Goal: Task Accomplishment & Management: Use online tool/utility

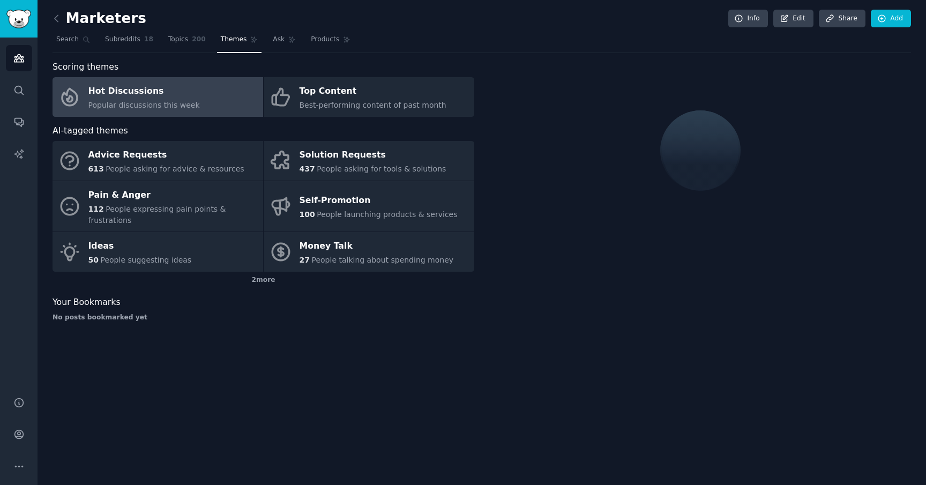
click at [121, 95] on div "Hot Discussions" at bounding box center [143, 91] width 111 height 17
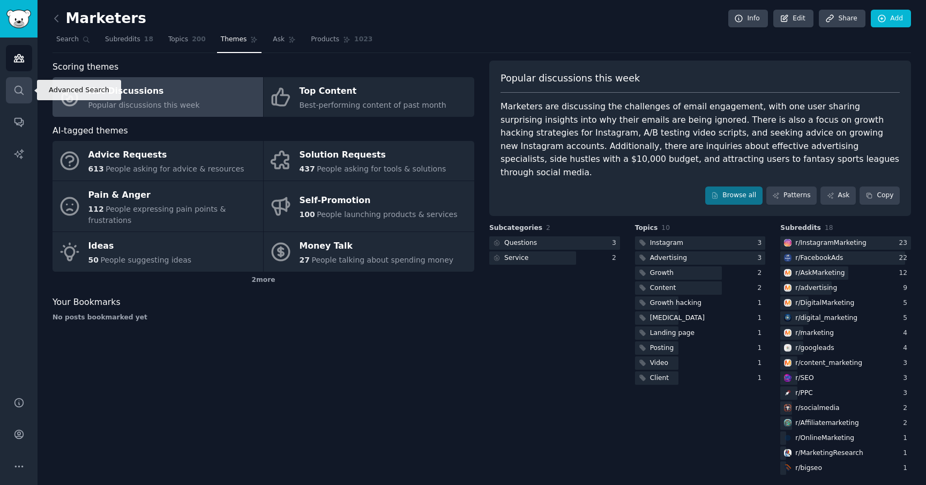
click at [13, 89] on icon "Sidebar" at bounding box center [18, 90] width 11 height 11
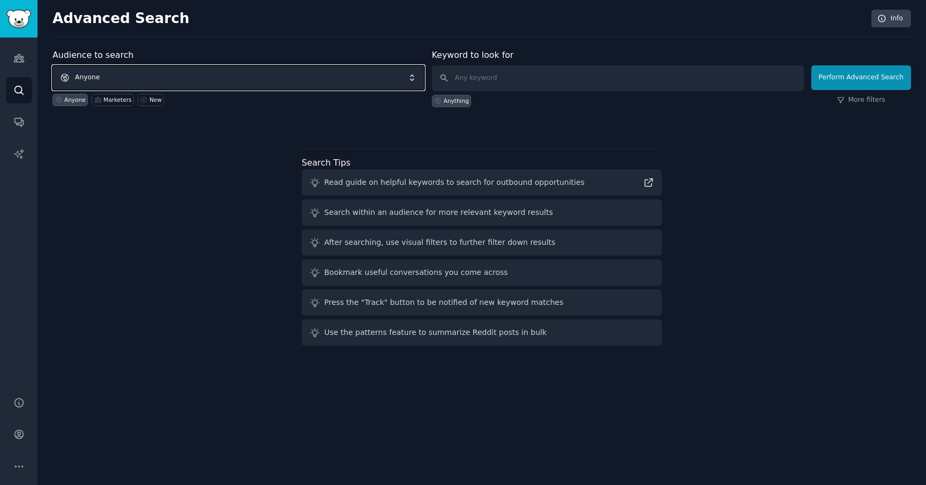
click at [106, 73] on span "Anyone" at bounding box center [239, 77] width 372 height 25
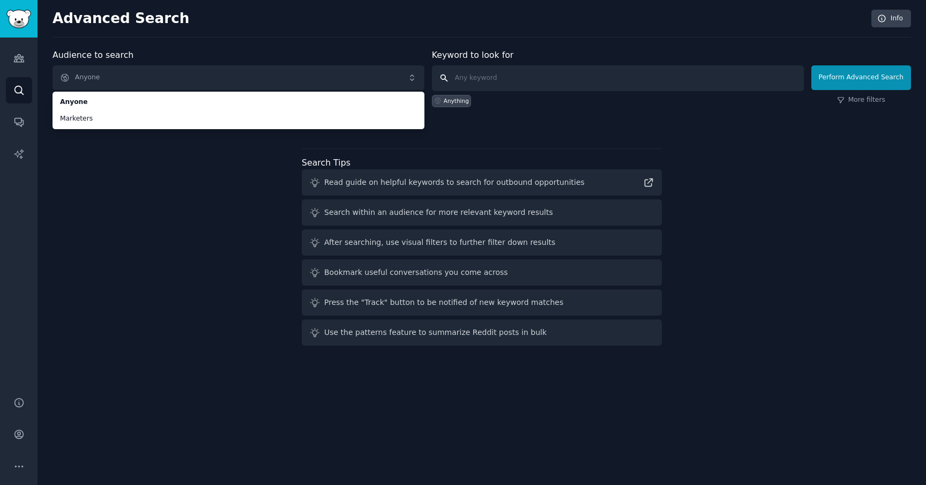
click at [509, 77] on input "text" at bounding box center [618, 78] width 372 height 26
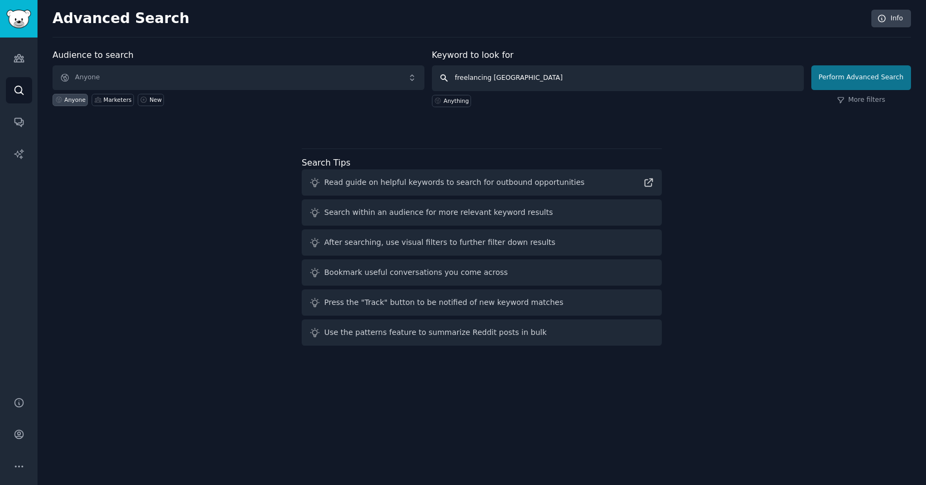
type input "freelancing [GEOGRAPHIC_DATA]"
click at [832, 74] on button "Perform Advanced Search" at bounding box center [861, 77] width 100 height 25
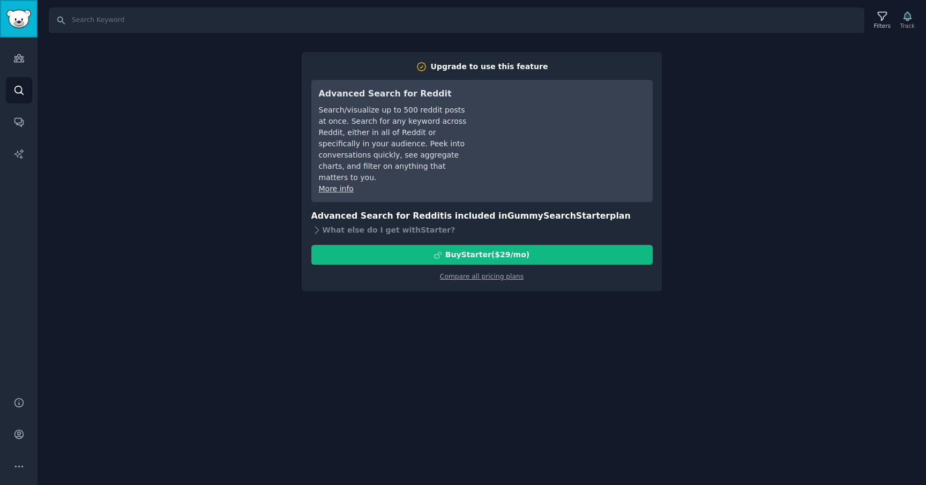
click at [20, 15] on img "Sidebar" at bounding box center [18, 19] width 25 height 19
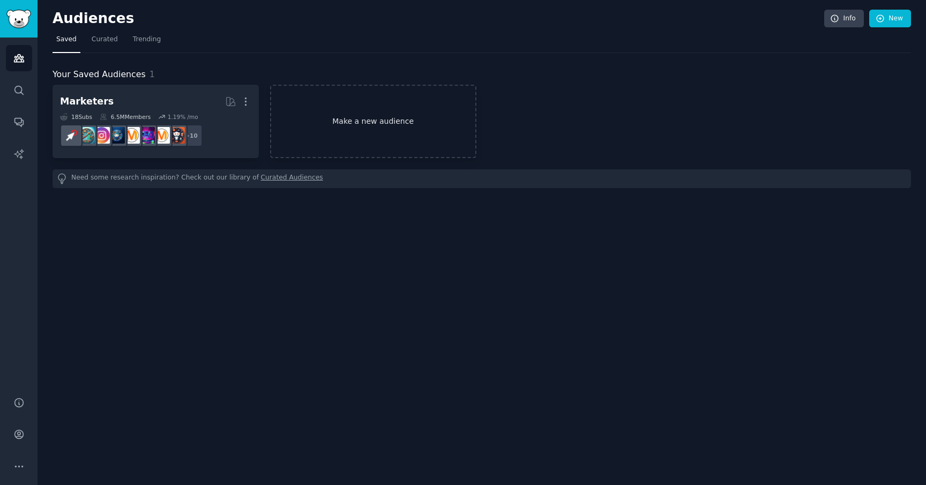
click at [340, 121] on link "Make a new audience" at bounding box center [373, 121] width 206 height 73
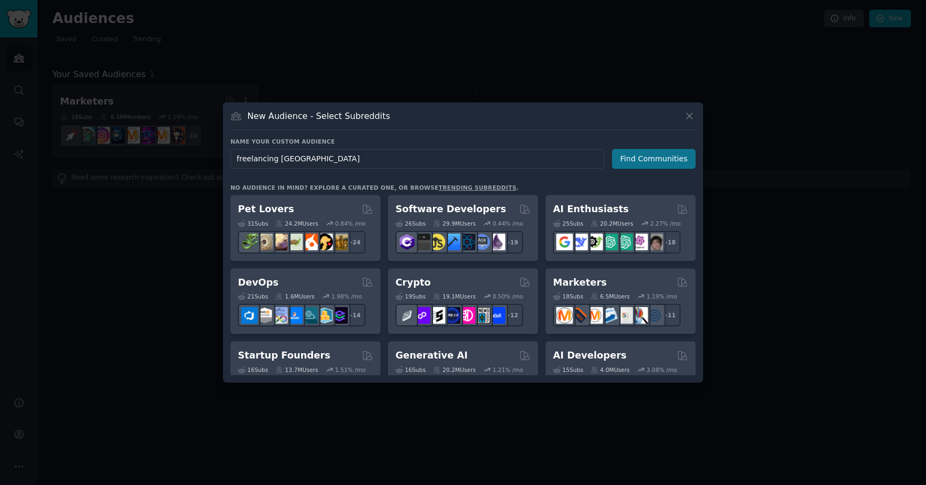
type input "freelancing [GEOGRAPHIC_DATA]"
click at [650, 157] on button "Find Communities" at bounding box center [654, 159] width 84 height 20
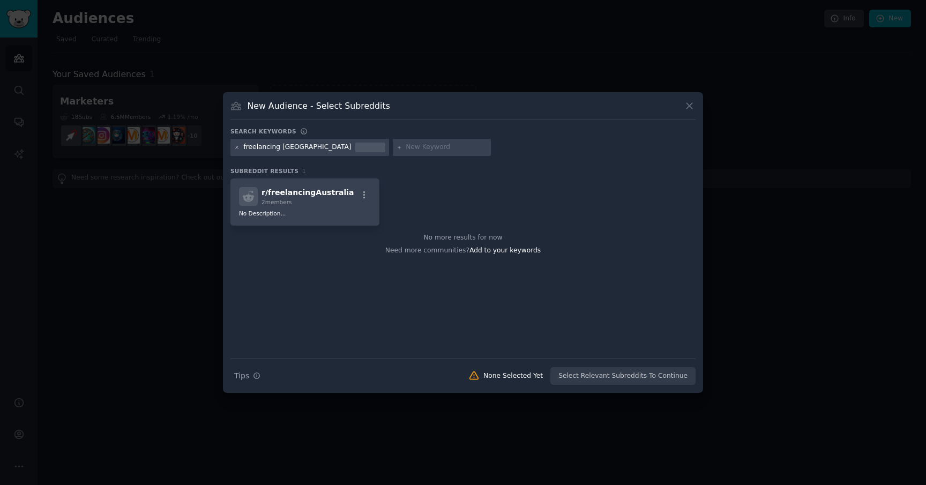
click at [237, 149] on icon at bounding box center [237, 148] width 6 height 6
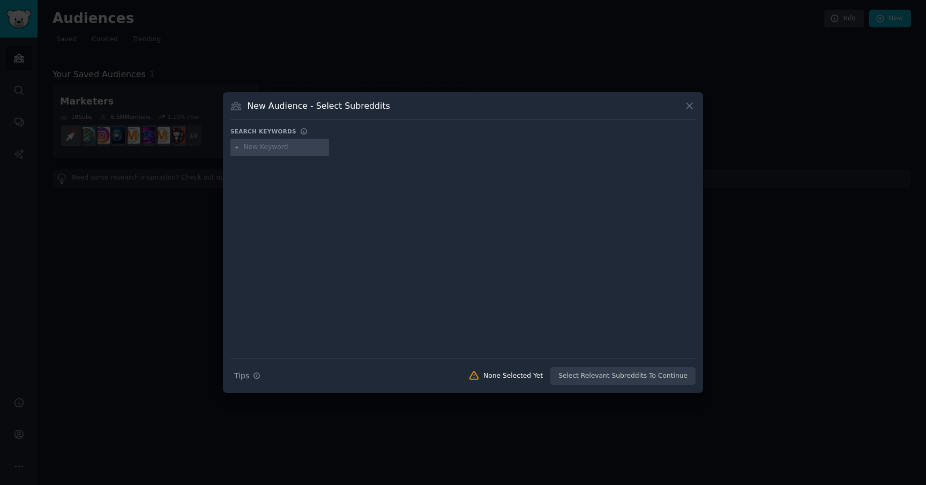
click at [254, 147] on input "text" at bounding box center [284, 148] width 81 height 10
type input "freelancing"
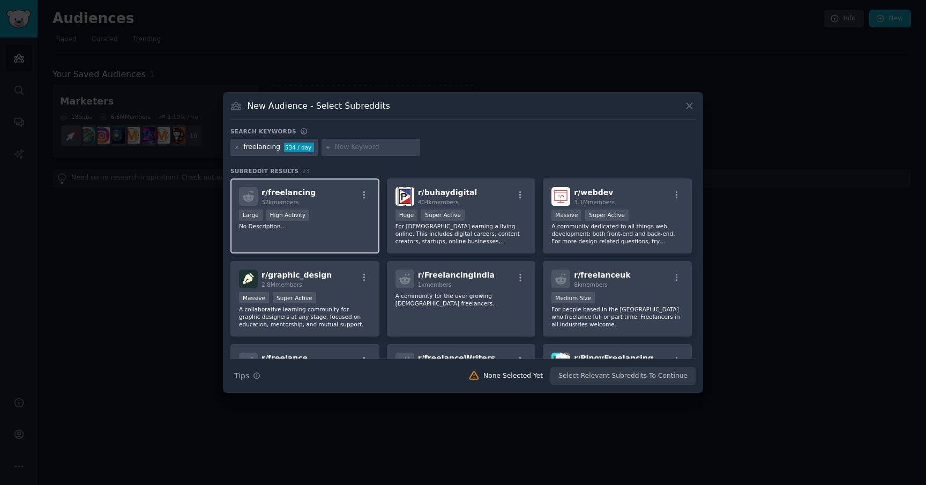
click at [338, 218] on div "Large High Activity" at bounding box center [305, 216] width 132 height 13
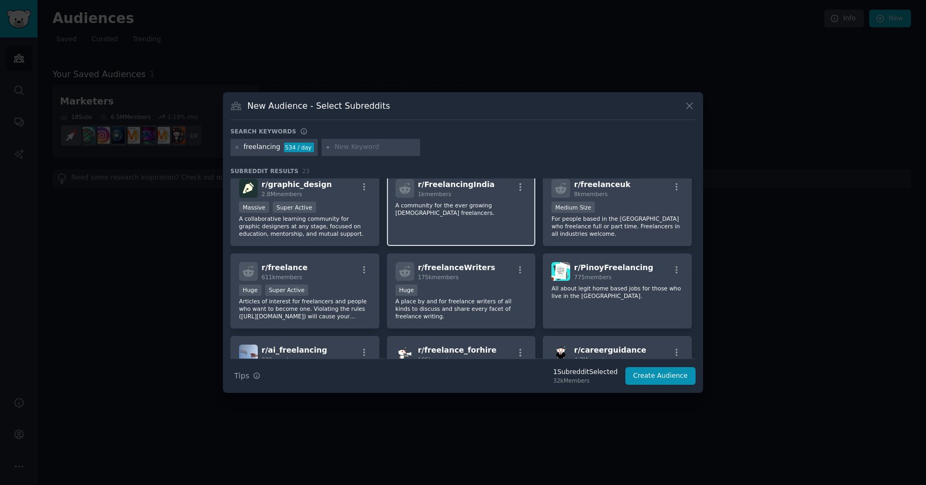
scroll to position [98, 0]
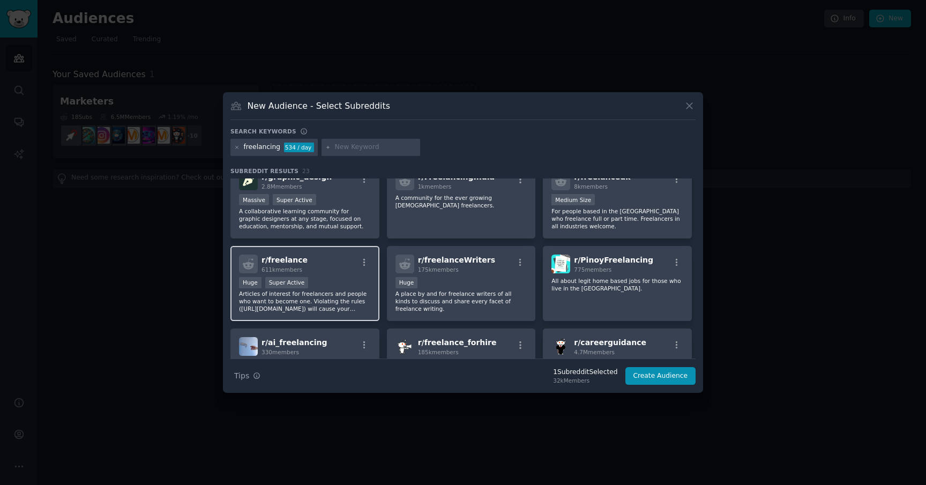
click at [351, 283] on div "Huge Super Active" at bounding box center [305, 283] width 132 height 13
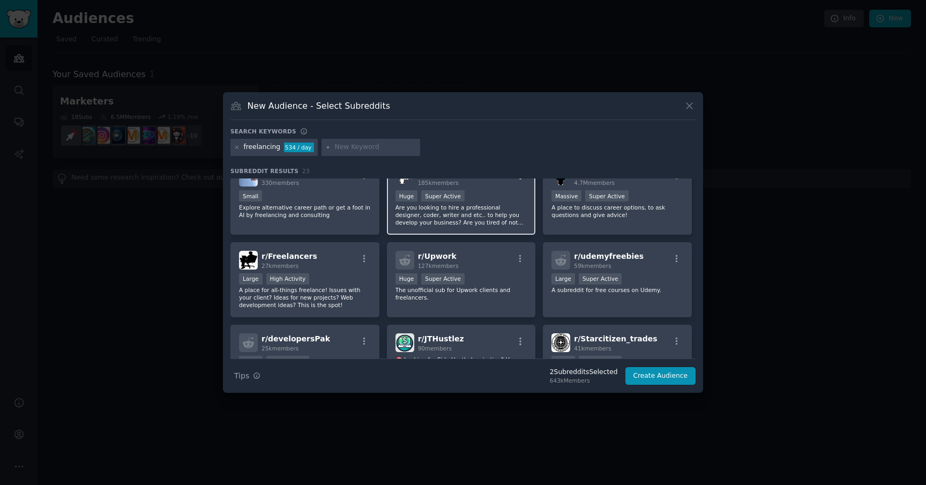
scroll to position [272, 0]
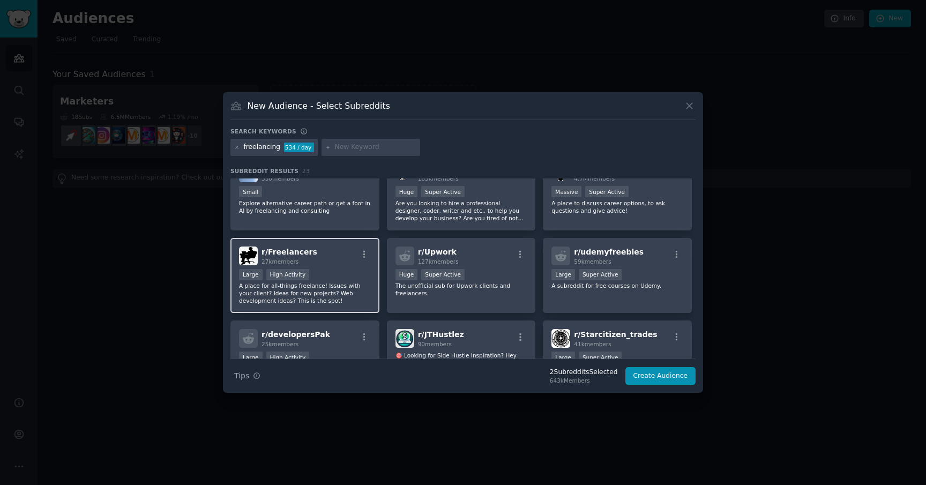
click at [343, 280] on div "Large High Activity" at bounding box center [305, 275] width 132 height 13
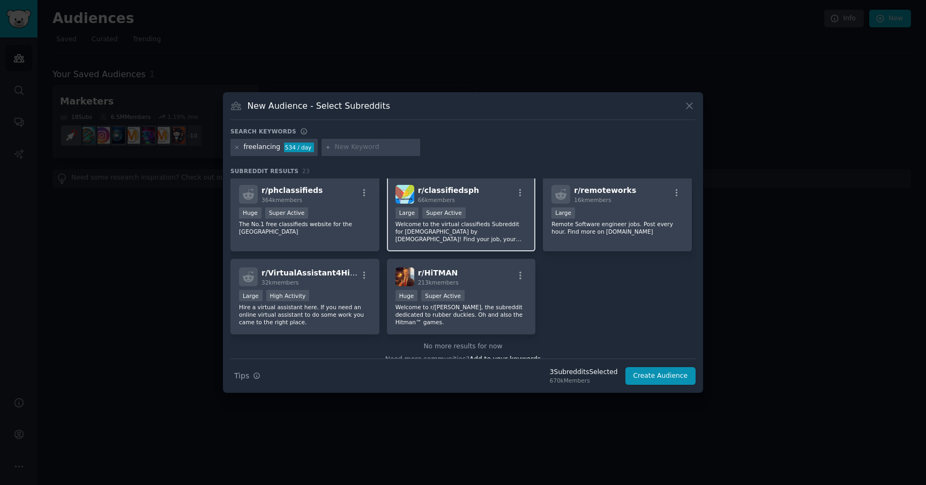
scroll to position [512, 0]
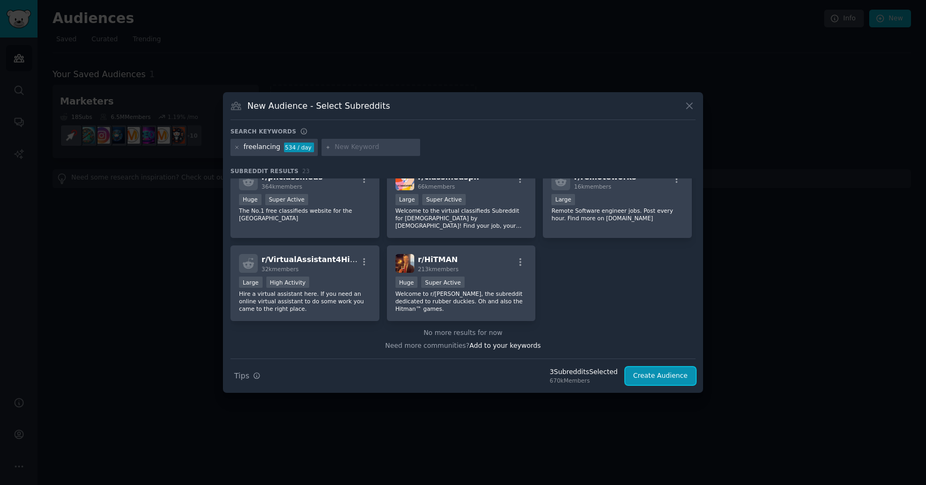
click at [656, 375] on button "Create Audience" at bounding box center [660, 376] width 71 height 18
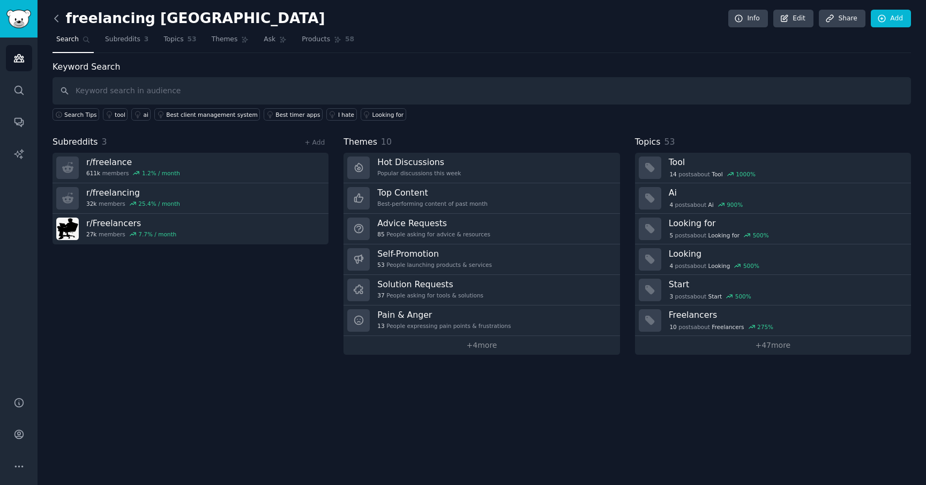
click at [58, 17] on icon at bounding box center [56, 18] width 11 height 11
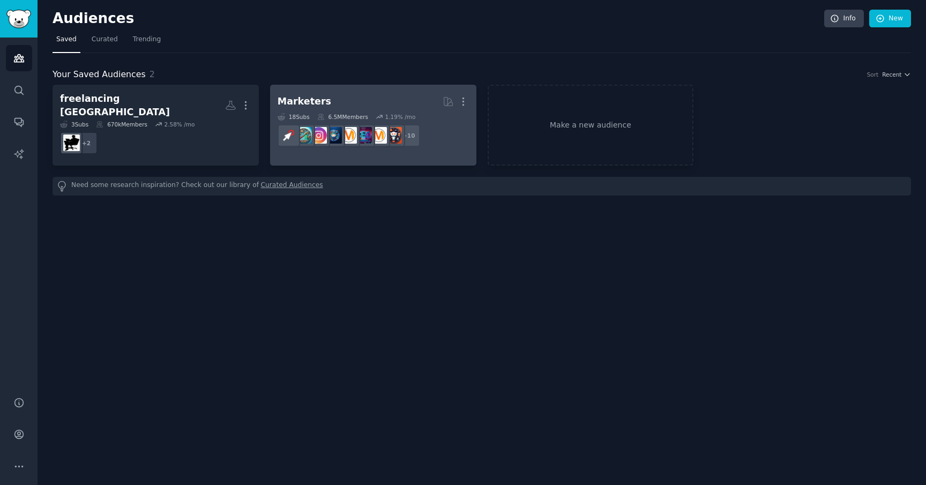
click at [356, 100] on h2 "Marketers More" at bounding box center [373, 101] width 191 height 19
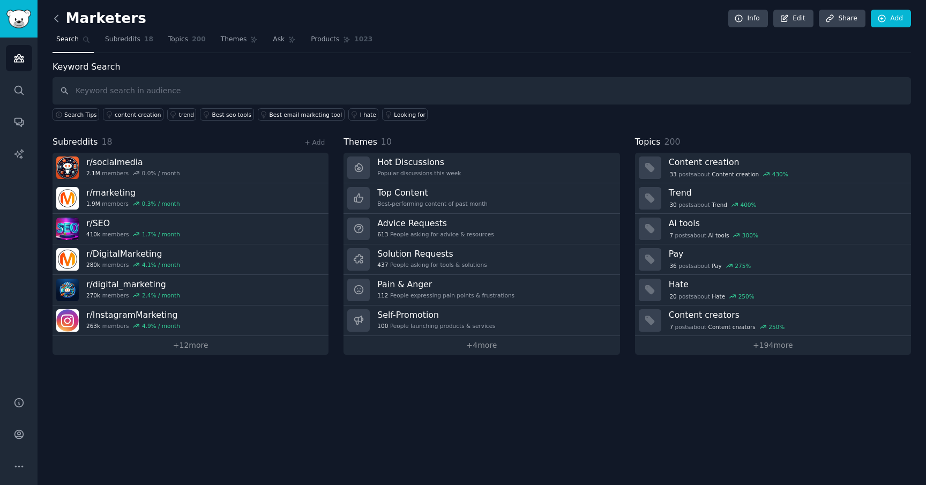
click at [57, 23] on icon at bounding box center [56, 18] width 11 height 11
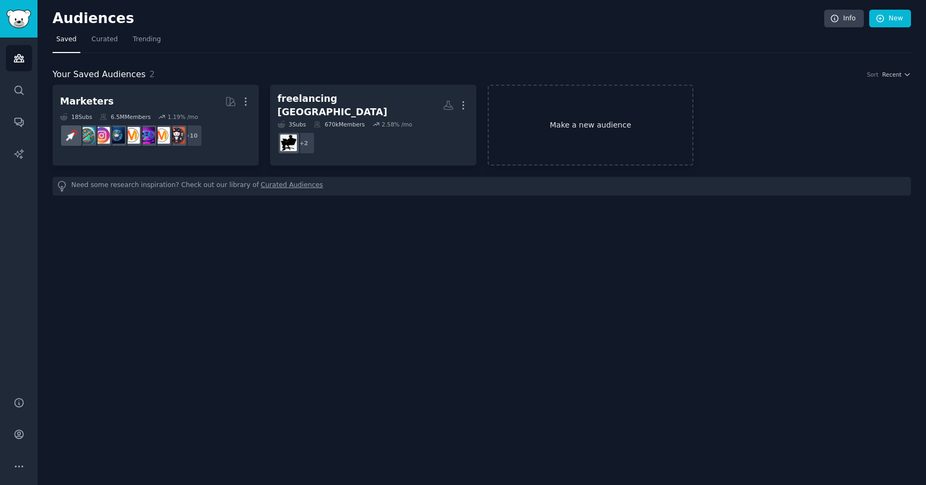
click at [570, 121] on link "Make a new audience" at bounding box center [591, 125] width 206 height 81
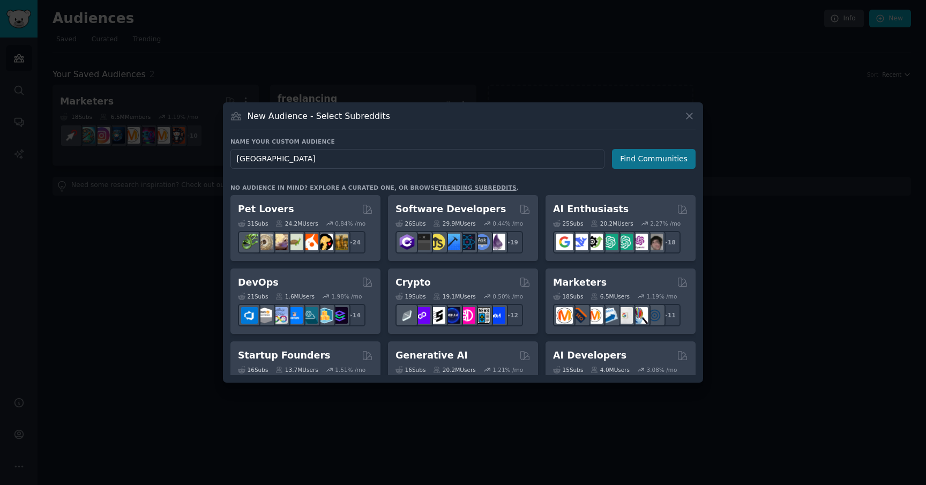
type input "[GEOGRAPHIC_DATA]"
click at [650, 162] on button "Find Communities" at bounding box center [654, 159] width 84 height 20
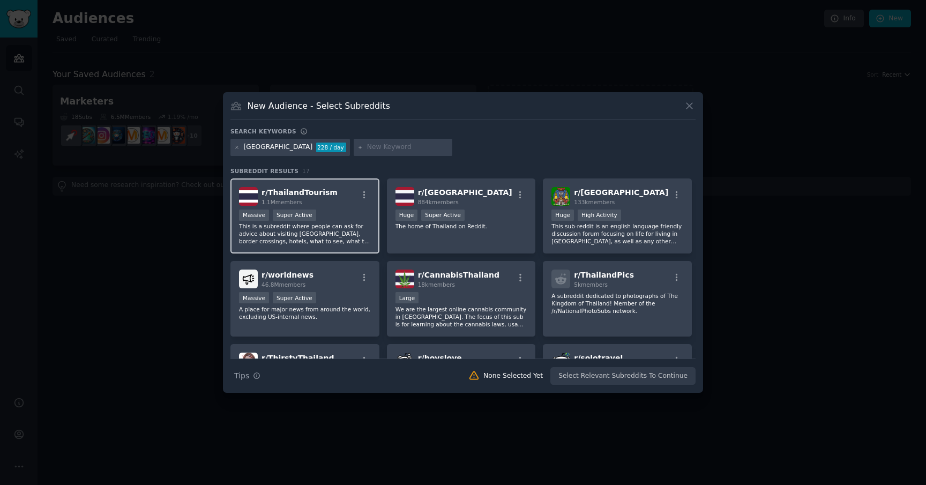
click at [348, 205] on div "r/ ThailandTourism 1.1M members" at bounding box center [305, 196] width 132 height 19
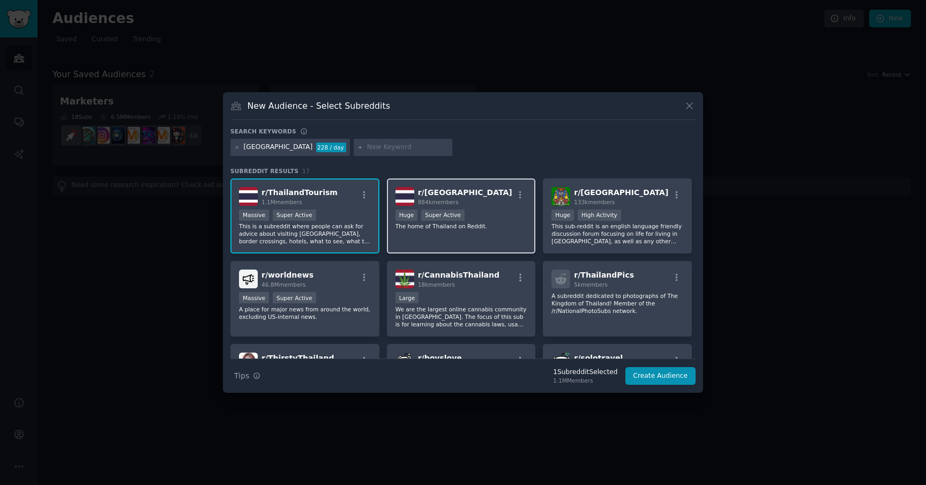
click at [497, 201] on div "r/ Thailand 884k members" at bounding box center [461, 196] width 132 height 19
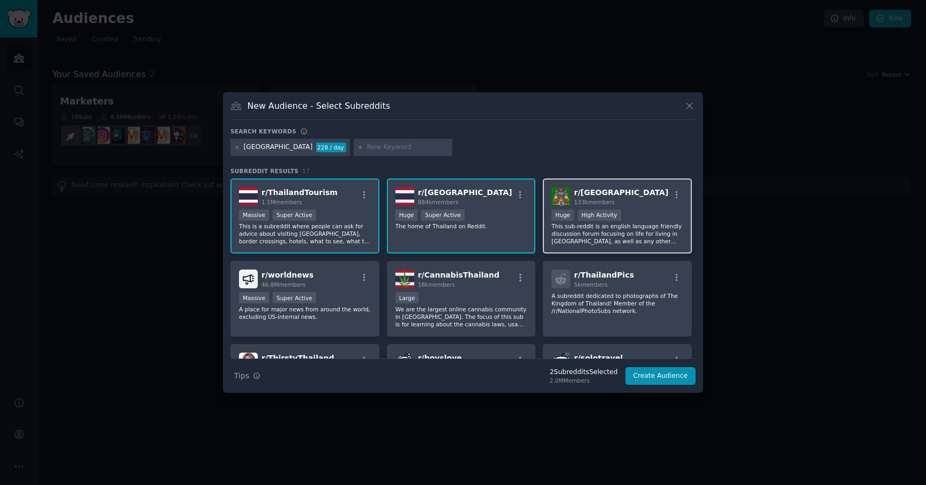
click at [627, 206] on div "r/ Bangkok 133k members Huge High Activity This sub-reddit is an english langua…" at bounding box center [617, 216] width 149 height 76
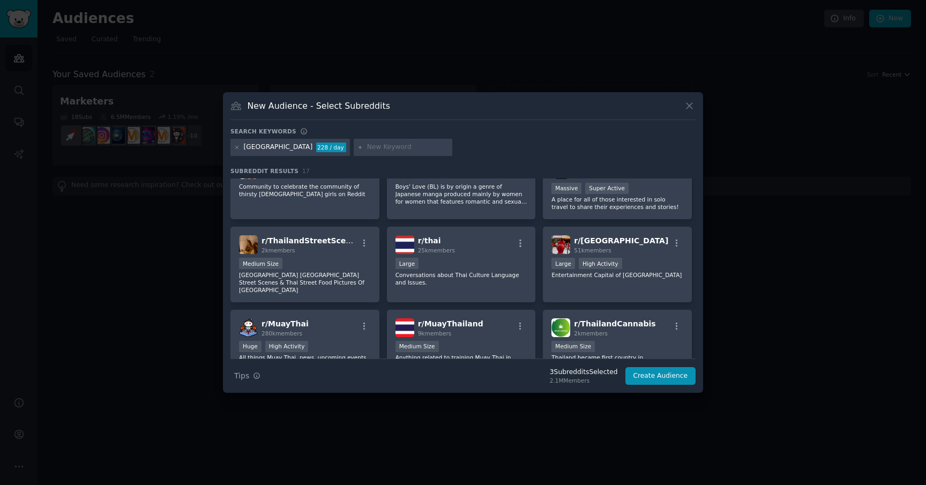
scroll to position [202, 0]
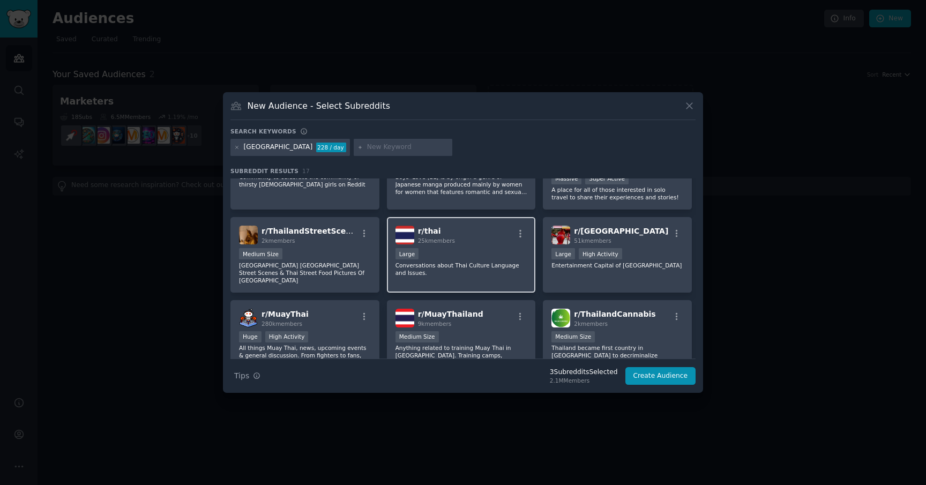
click at [471, 263] on p "Conversations about Thai Culture Language and Issues." at bounding box center [461, 269] width 132 height 15
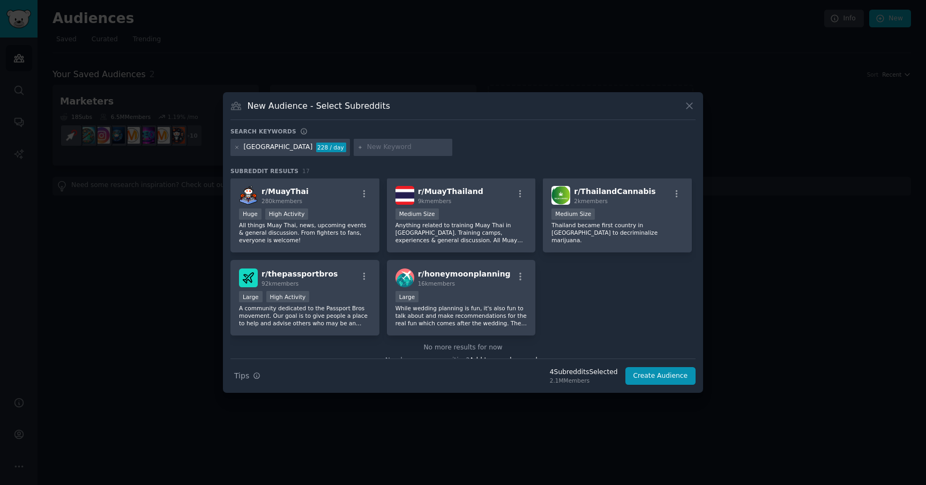
scroll to position [332, 0]
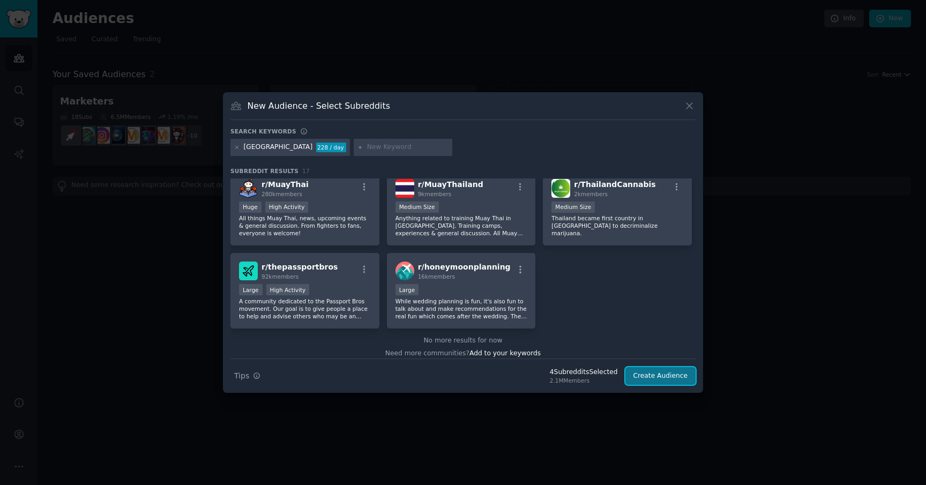
click at [654, 377] on button "Create Audience" at bounding box center [660, 376] width 71 height 18
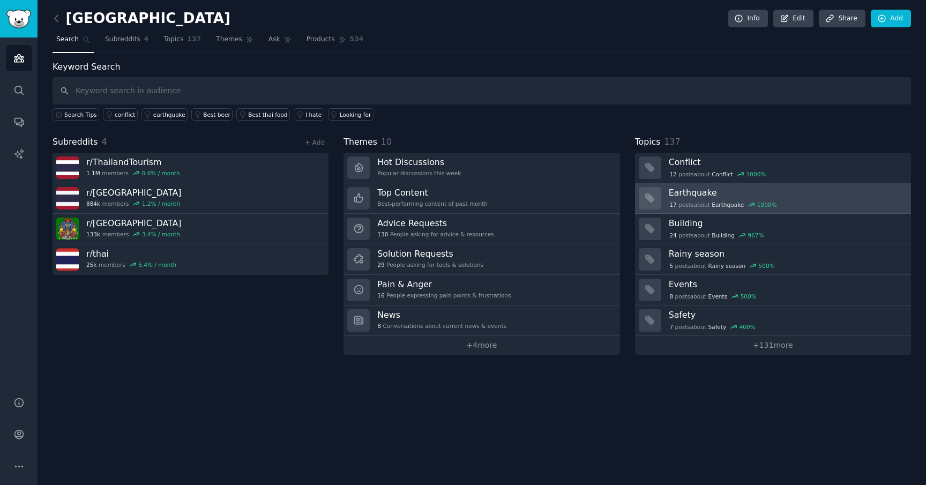
click at [703, 200] on div "17 post s about Earthquake 1000 %" at bounding box center [723, 205] width 109 height 10
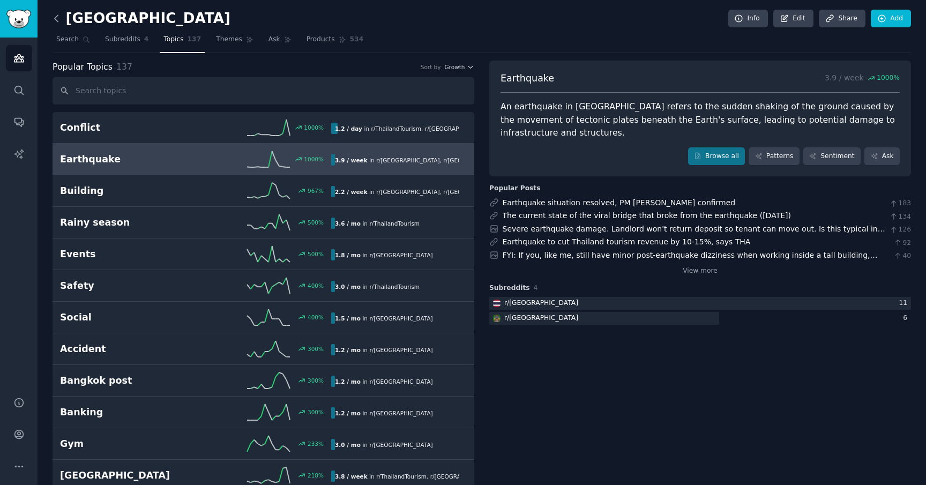
click at [57, 16] on icon at bounding box center [56, 18] width 3 height 6
